Goal: Answer question/provide support

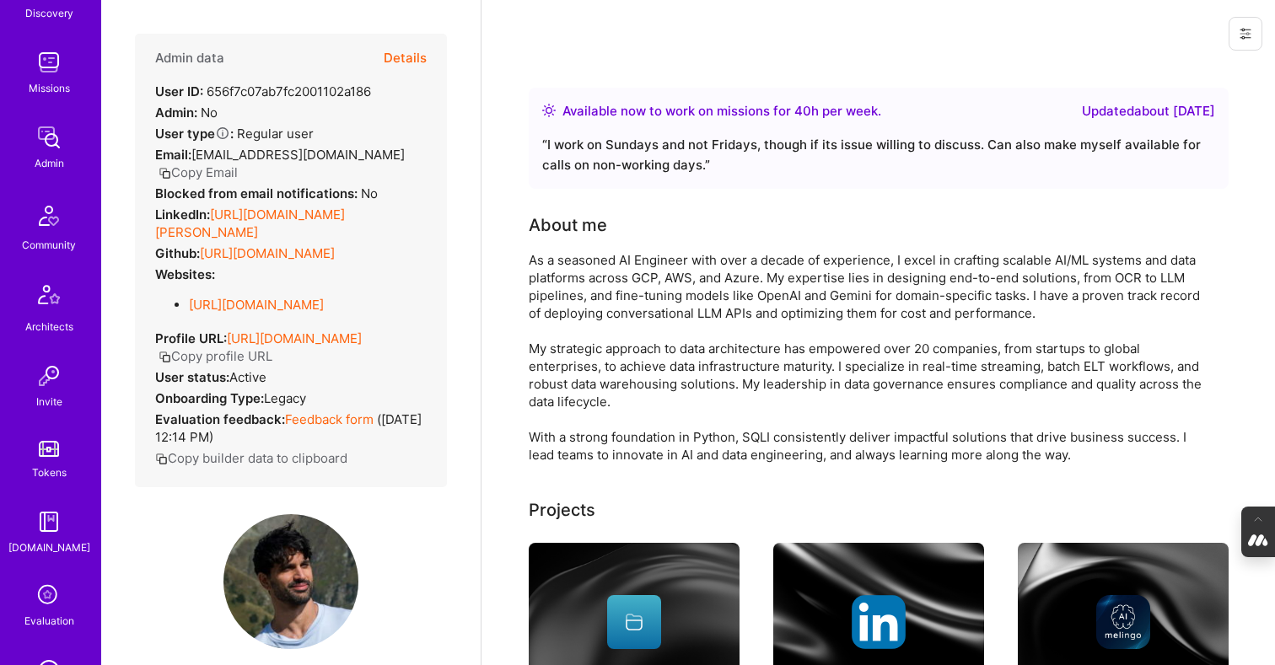
scroll to position [213, 0]
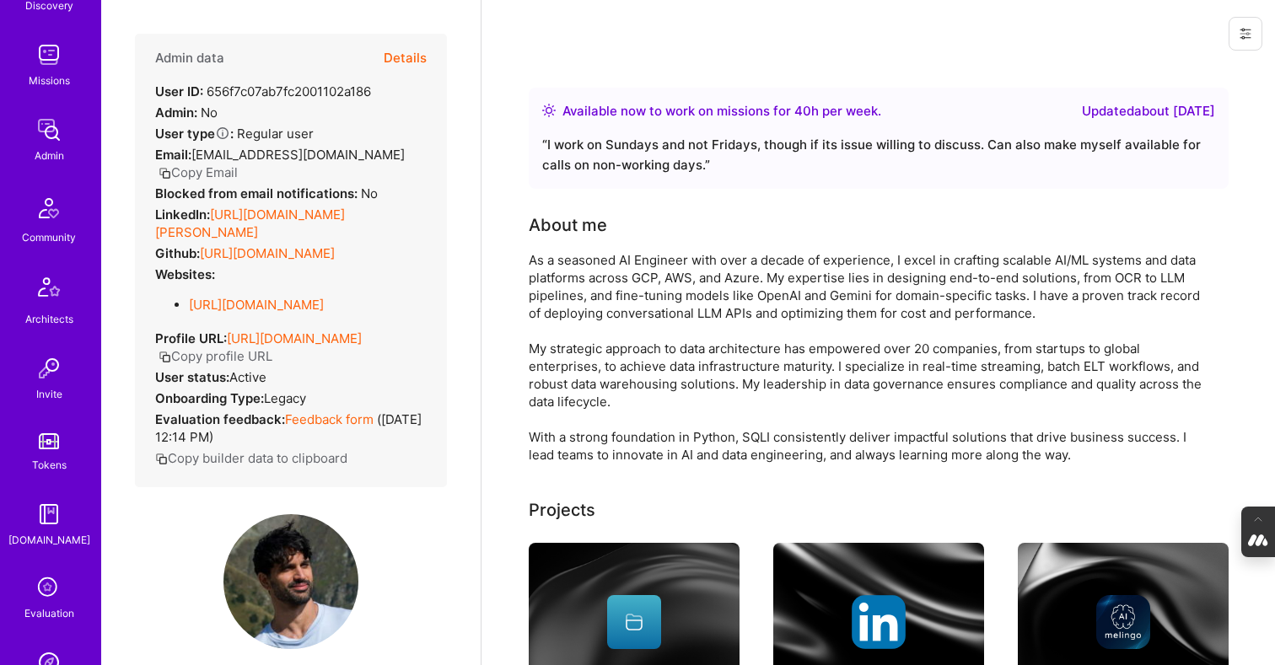
click at [49, 593] on icon at bounding box center [49, 589] width 32 height 32
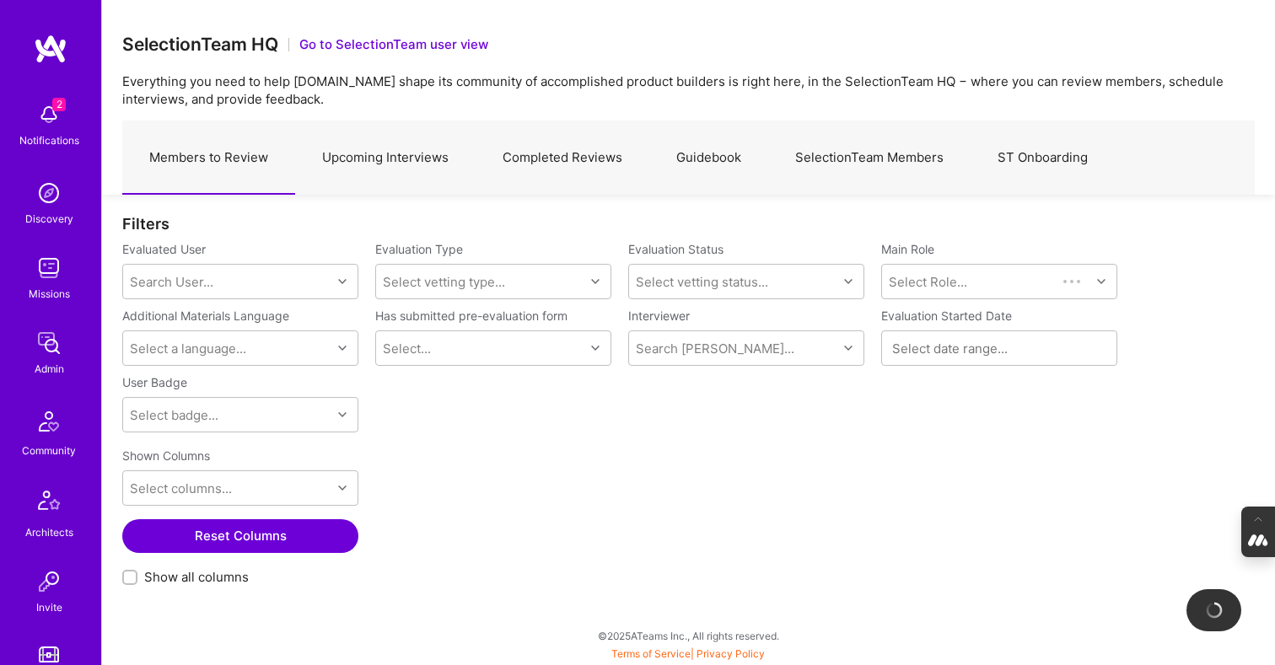
click at [713, 149] on link "Guidebook" at bounding box center [708, 157] width 119 height 73
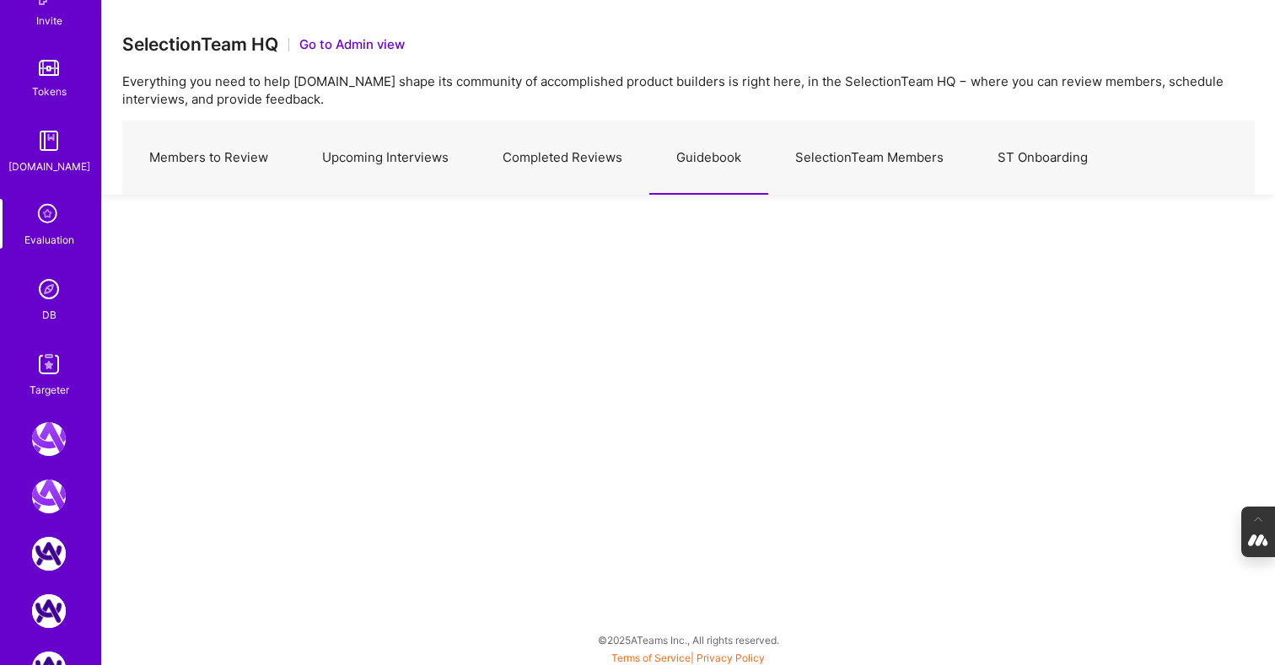
scroll to position [697, 0]
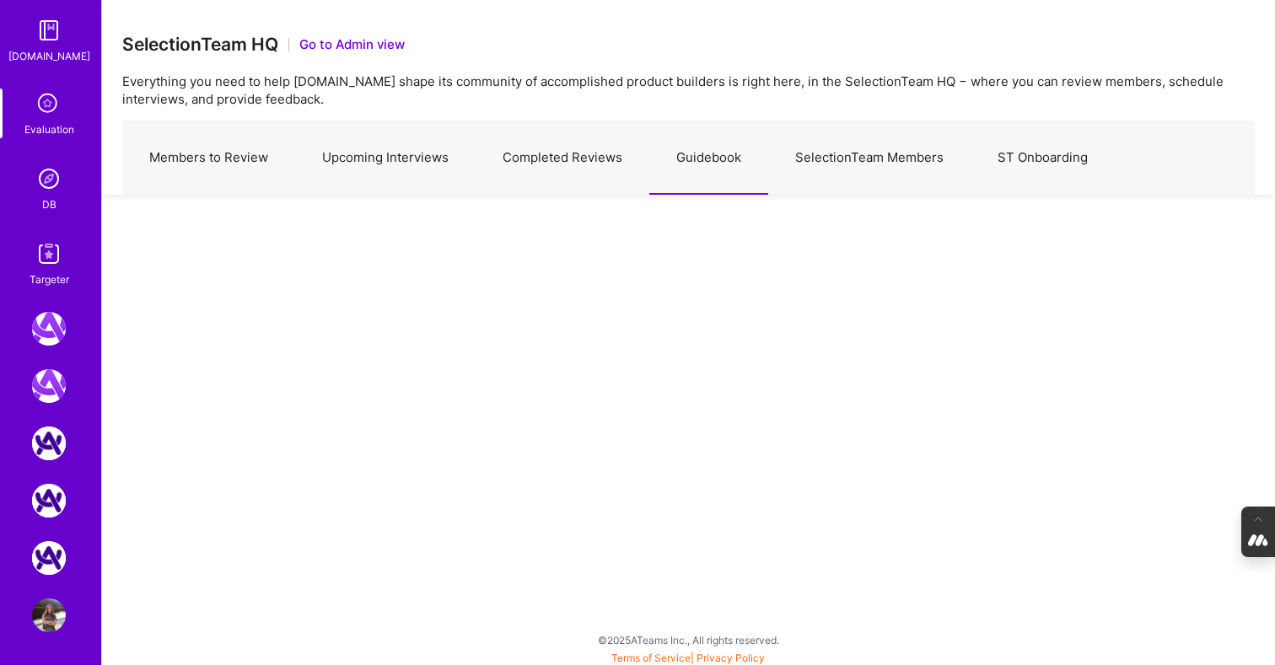
click at [50, 630] on img at bounding box center [49, 616] width 34 height 34
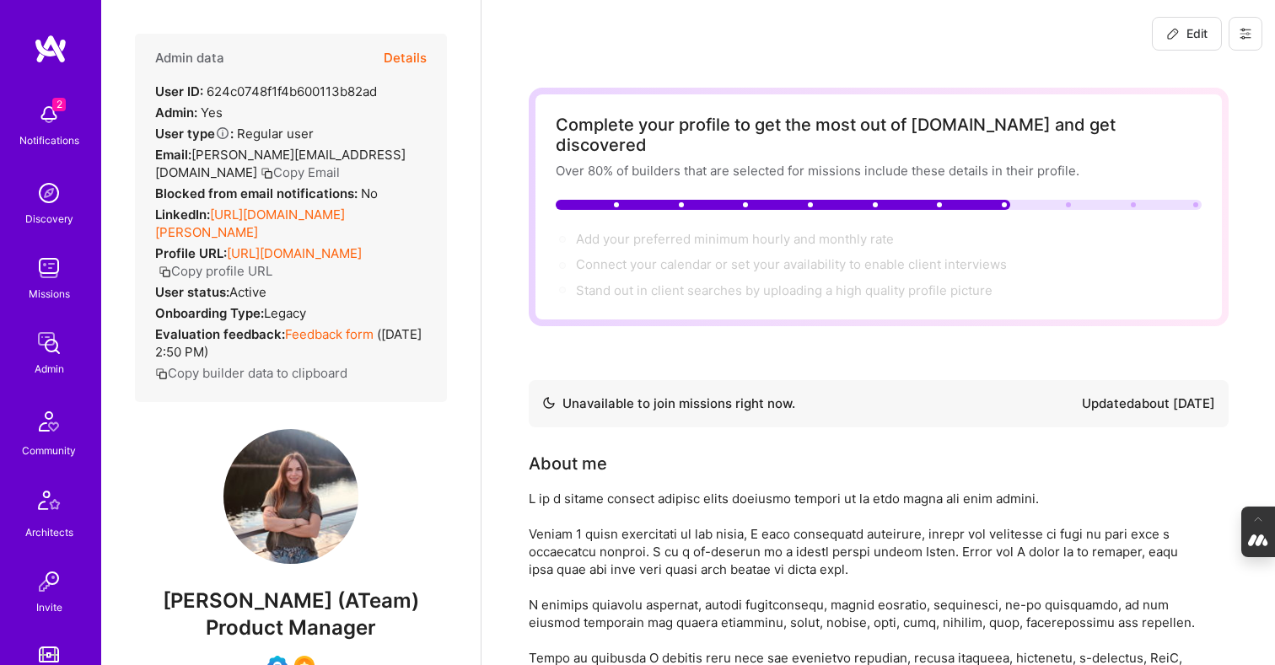
click at [417, 56] on button "Details" at bounding box center [405, 58] width 43 height 49
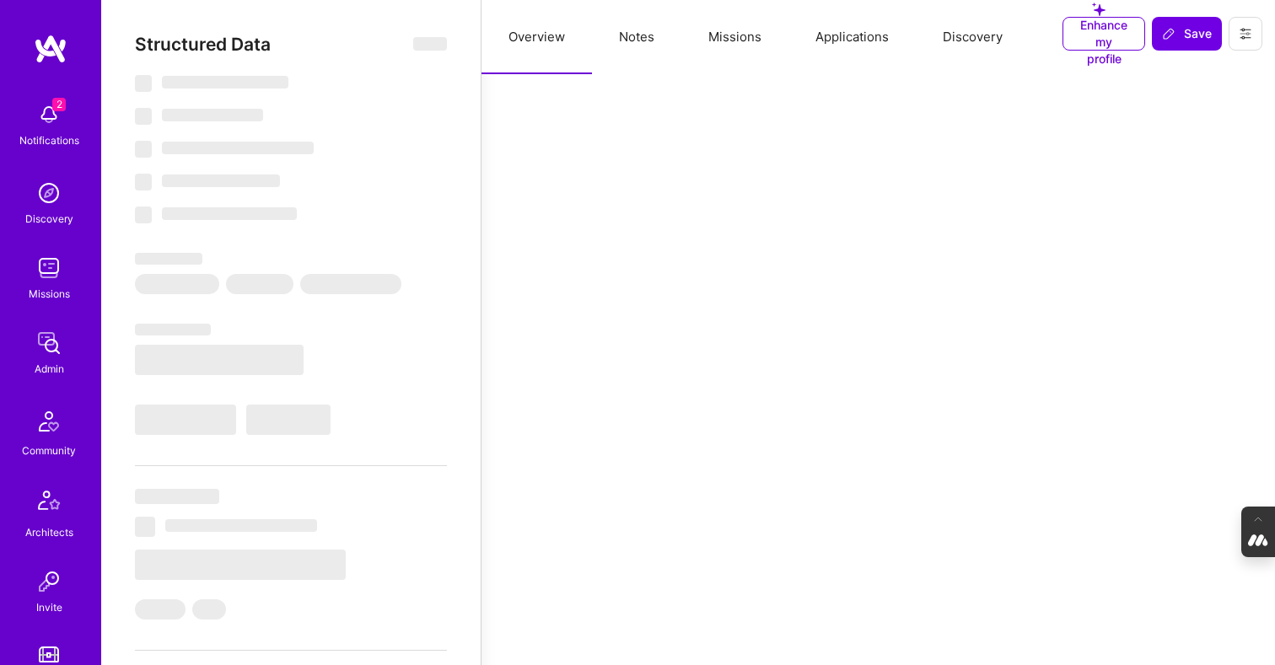
select select "Not Available"
select select "1 Month"
select select "Verified"
select select "UA"
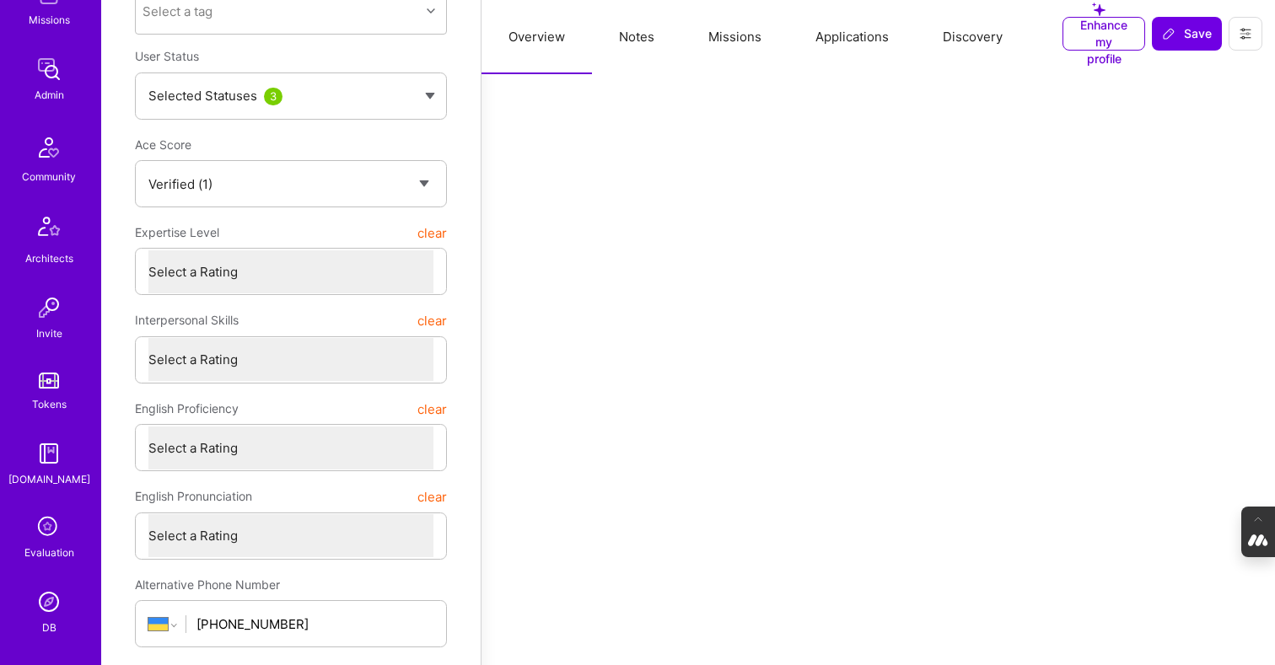
scroll to position [337, 0]
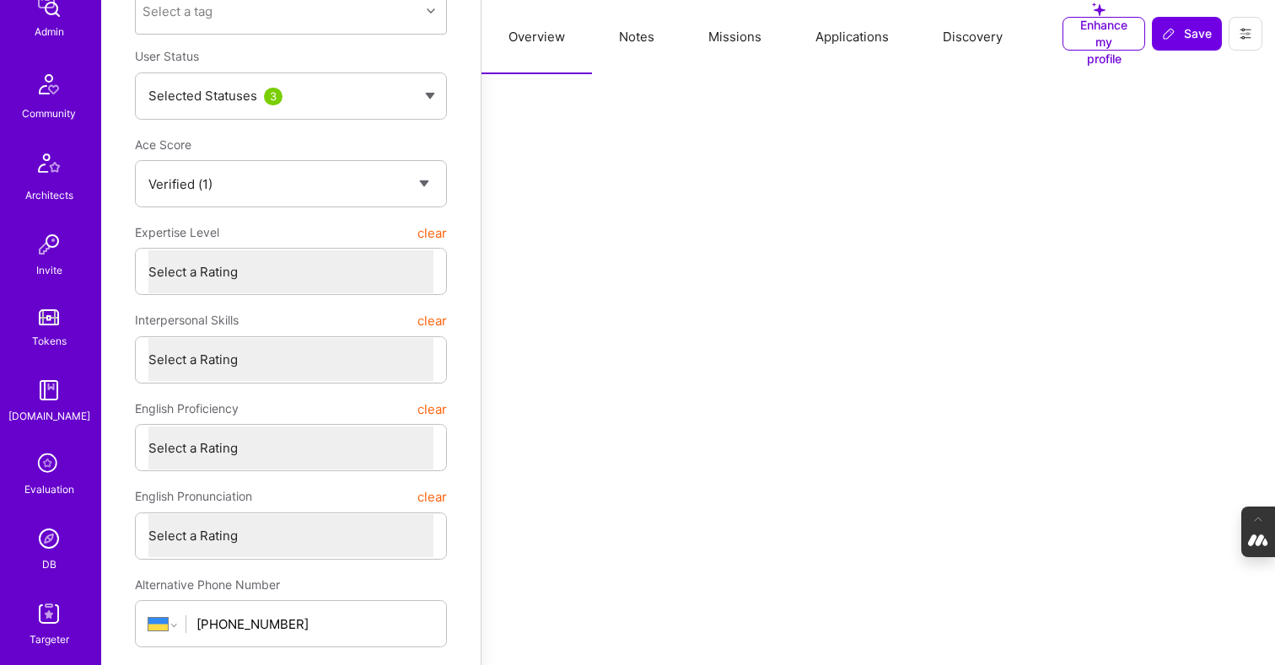
click at [45, 546] on img at bounding box center [49, 539] width 34 height 34
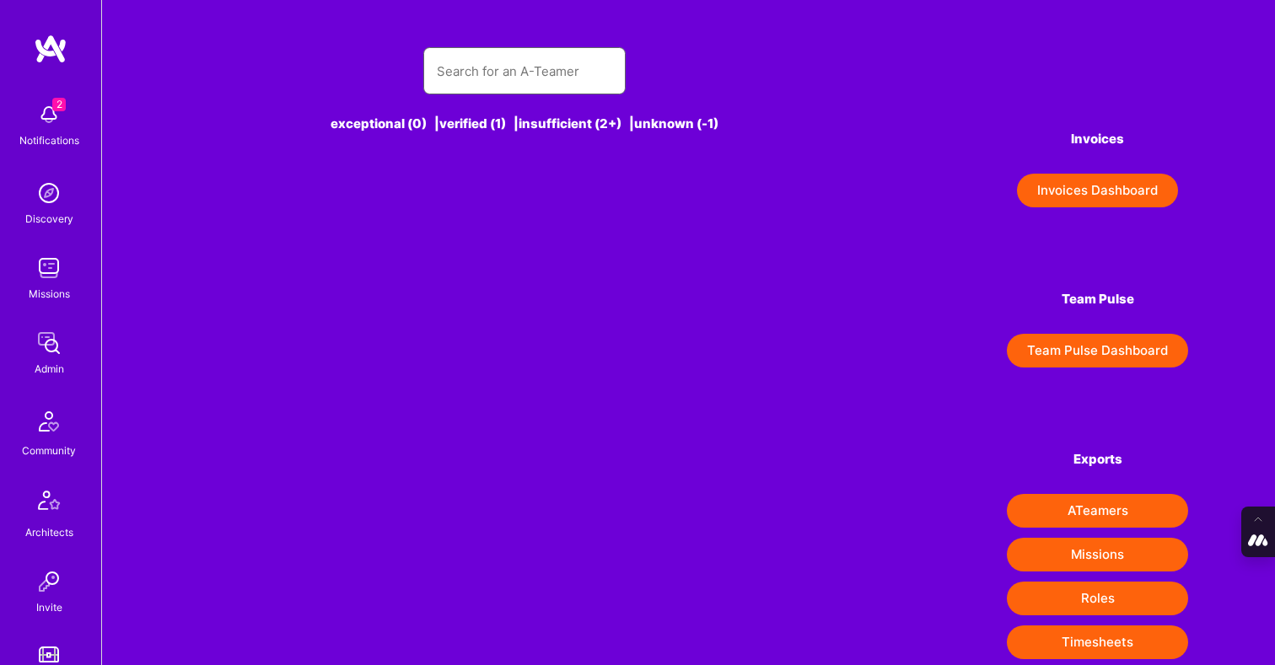
click at [484, 70] on input "text" at bounding box center [524, 71] width 175 height 43
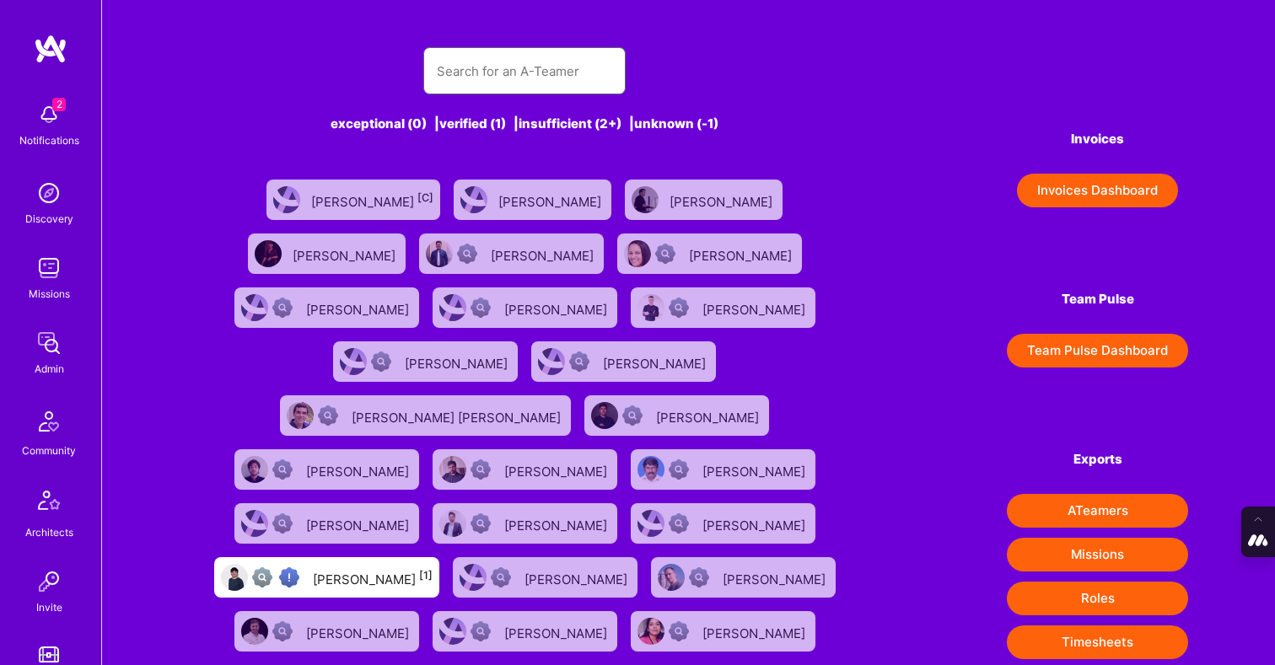
paste input "evan.carmi@gmail.com"
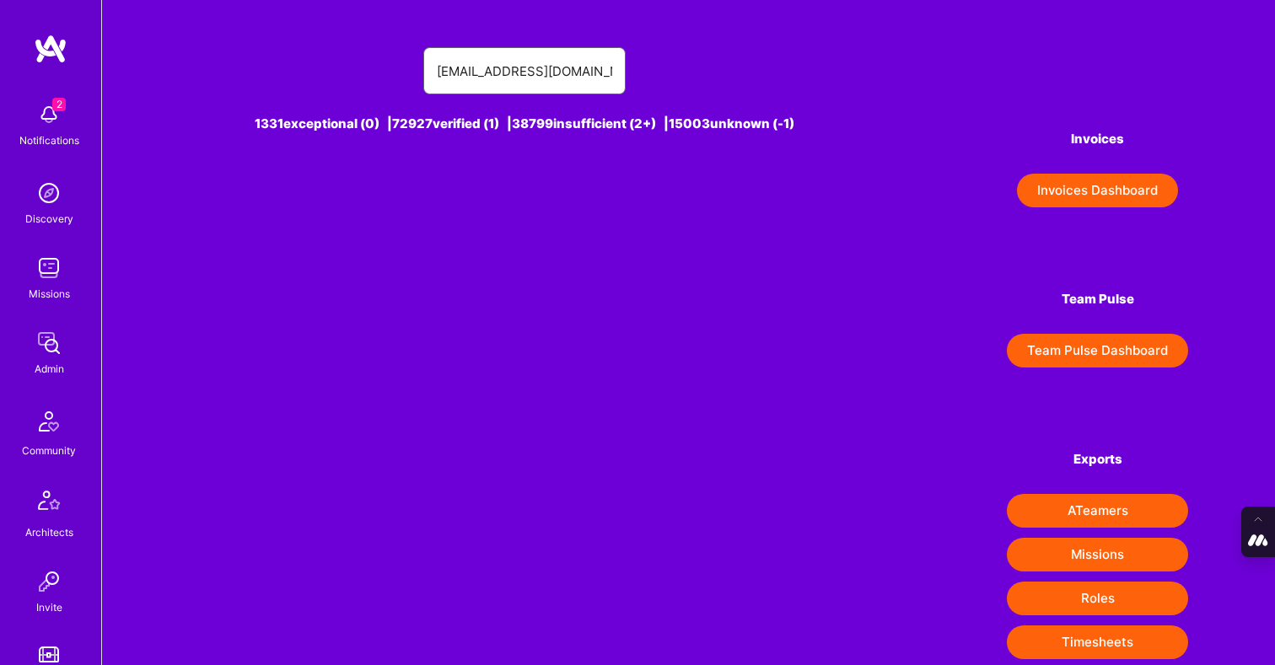
click at [474, 74] on input "evan.carmi@gmail.com" at bounding box center [524, 71] width 175 height 43
click at [539, 205] on div "evan carmi@gmail.com 1331 exceptional (0) | 72927 verified (1) | 38799 insuffic…" at bounding box center [688, 431] width 1173 height 862
click at [470, 77] on input "evan carmi@gmail.com" at bounding box center [524, 71] width 175 height 43
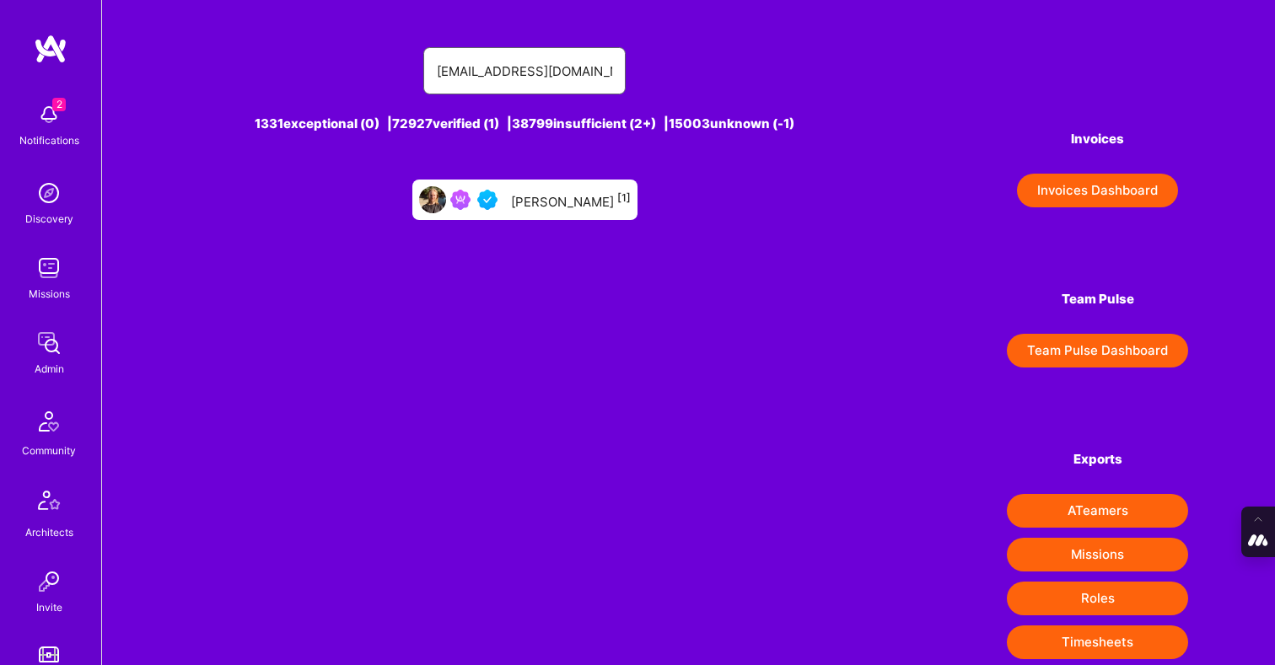
type input "evancarmi@gmail.com"
click at [533, 206] on div "Evan Carmi [1]" at bounding box center [571, 200] width 120 height 22
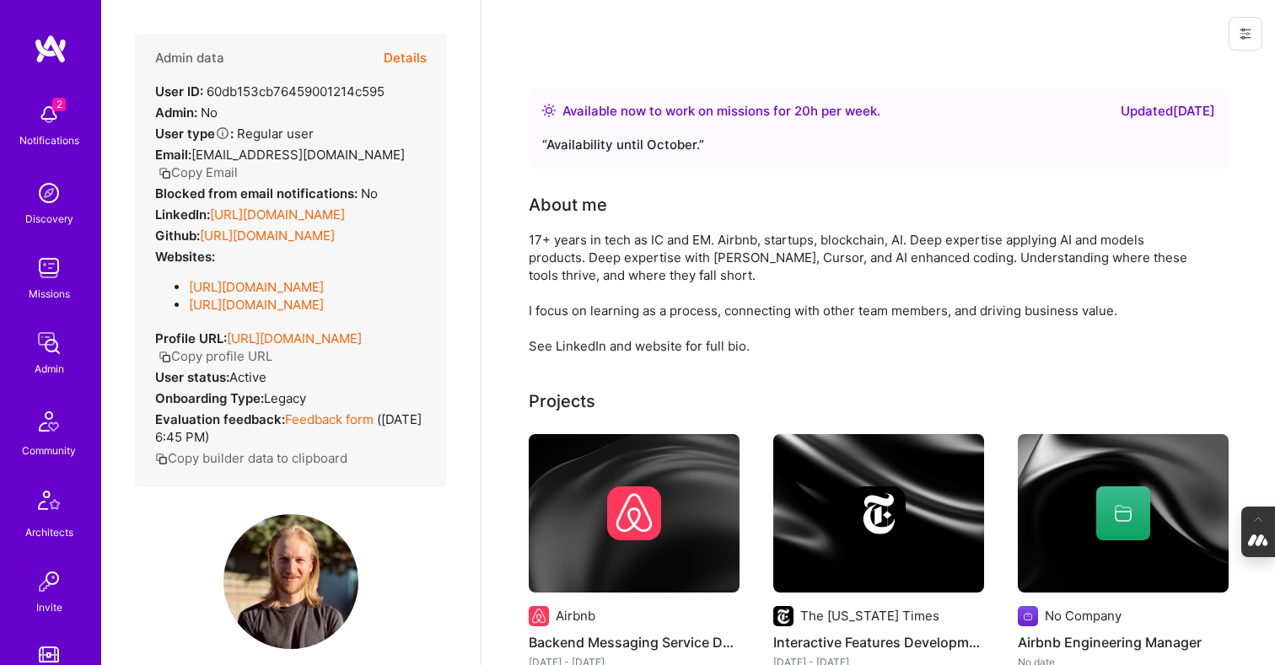
click at [404, 55] on button "Details" at bounding box center [405, 58] width 43 height 49
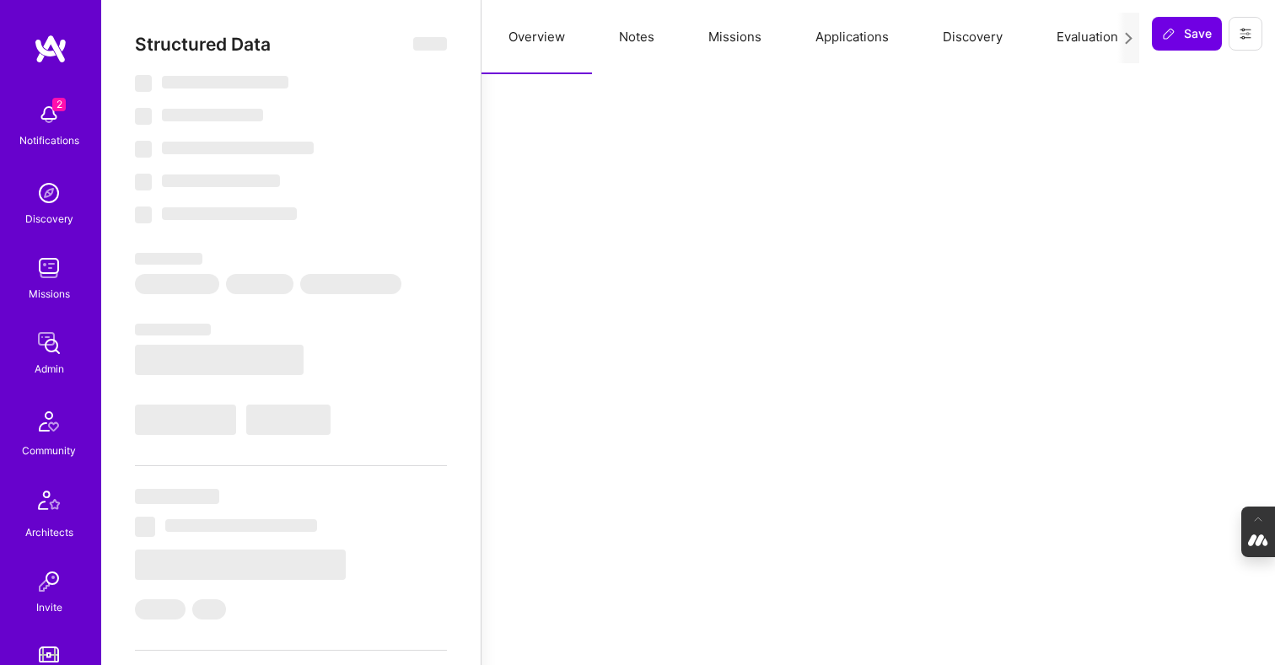
click at [1087, 38] on button "Evaluation" at bounding box center [1088, 37] width 116 height 74
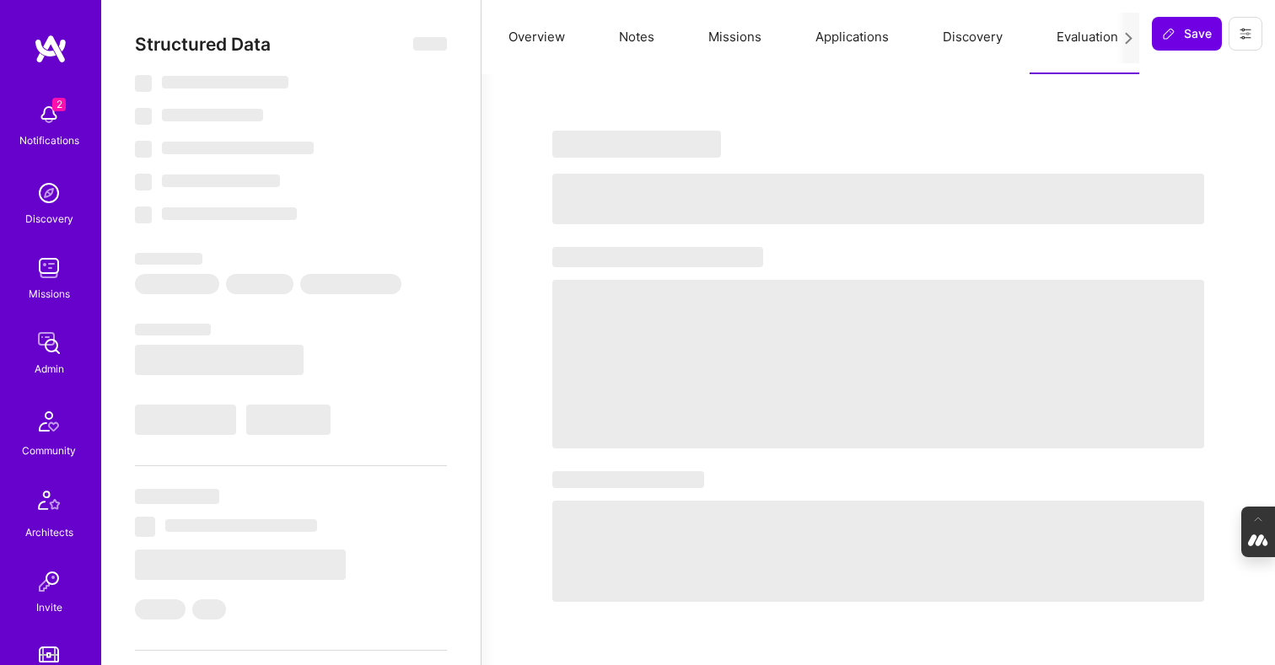
type textarea "x"
select select "Right Now"
select select "5"
select select "4"
select select "6"
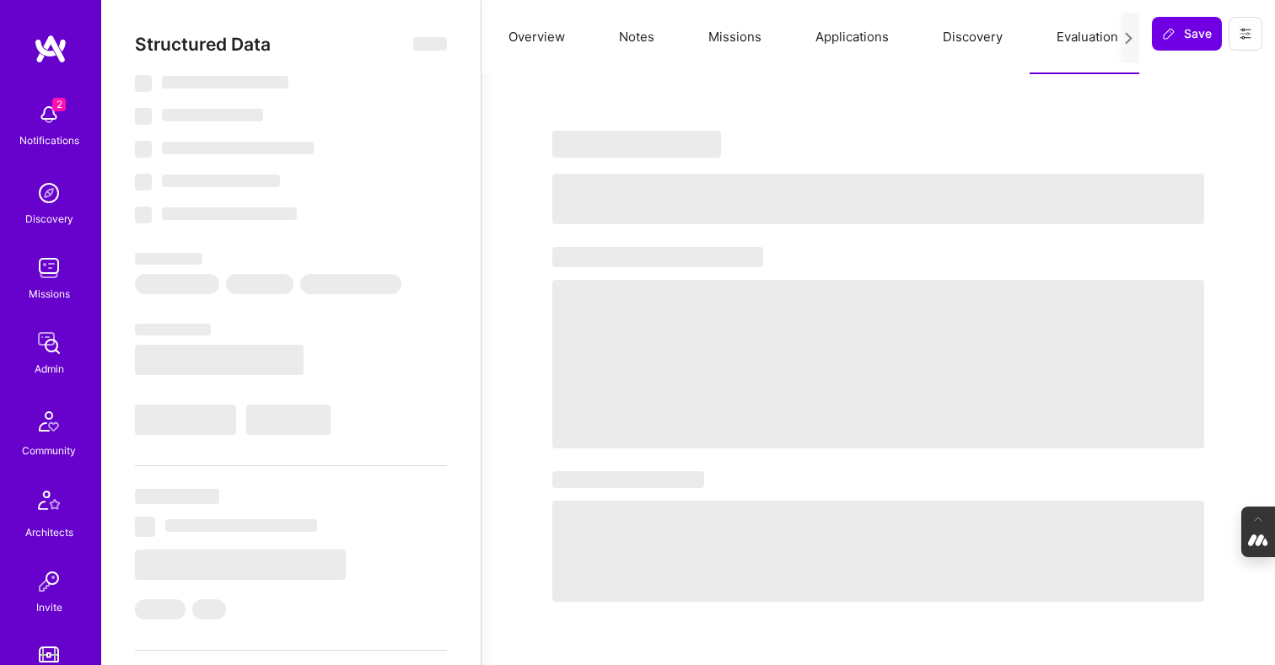
select select "7"
select select "US"
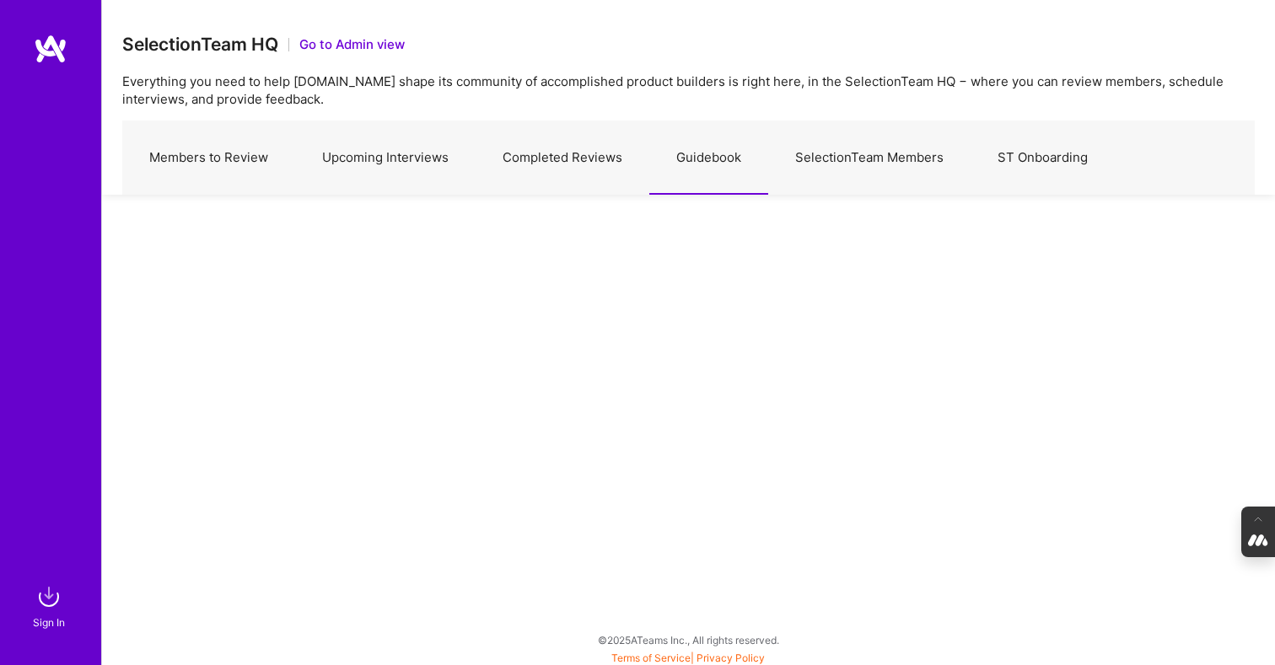
scroll to position [4, 0]
